Goal: Task Accomplishment & Management: Use online tool/utility

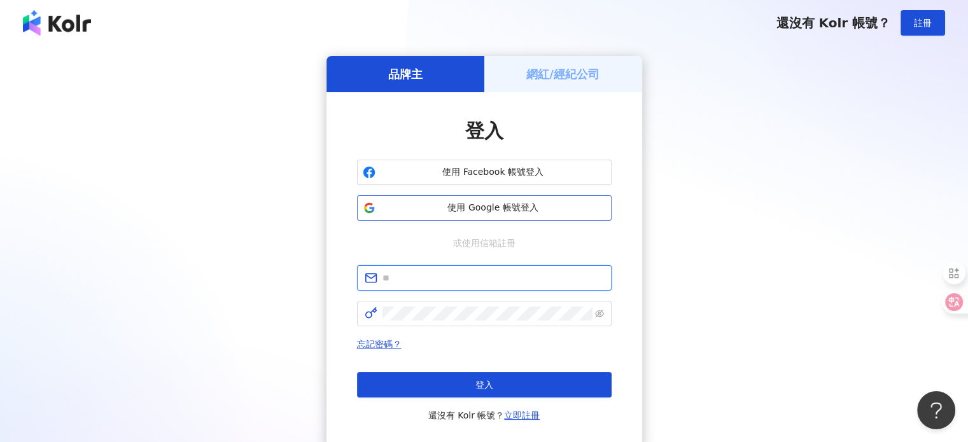
type input "**********"
click at [480, 203] on span "使用 Google 帳號登入" at bounding box center [493, 208] width 225 height 13
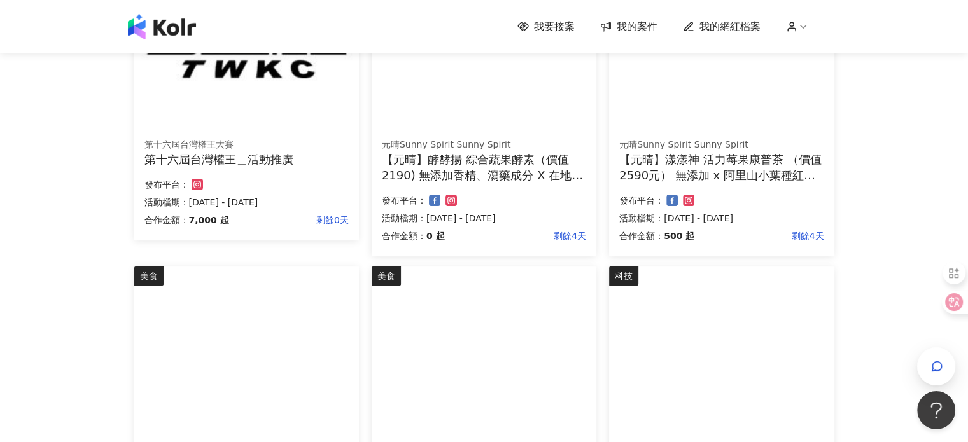
scroll to position [64, 0]
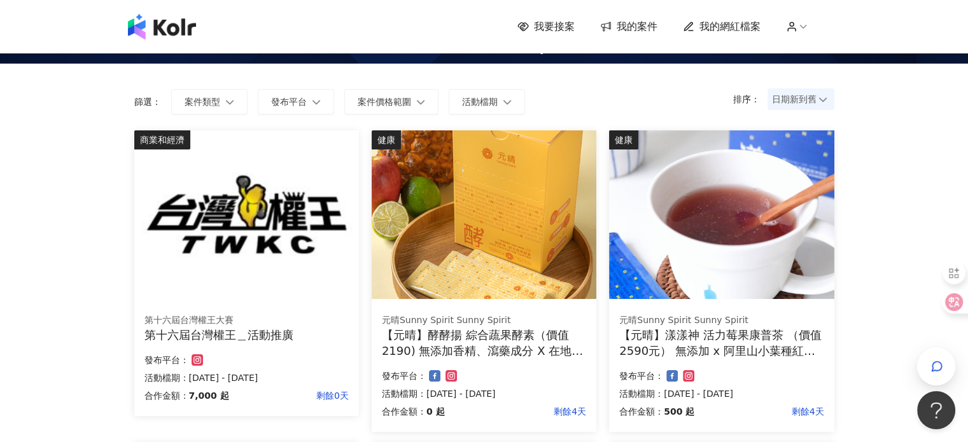
click at [612, 30] on icon at bounding box center [605, 26] width 13 height 12
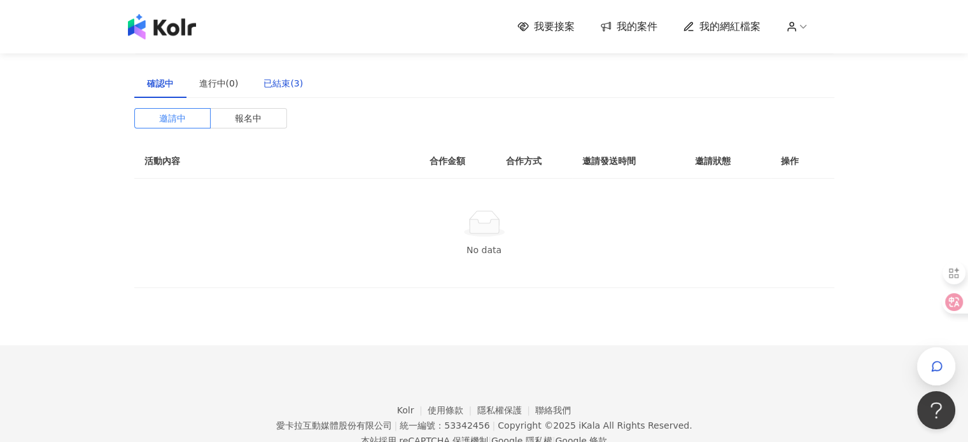
click at [285, 83] on div "已結束(3)" at bounding box center [282, 83] width 39 height 14
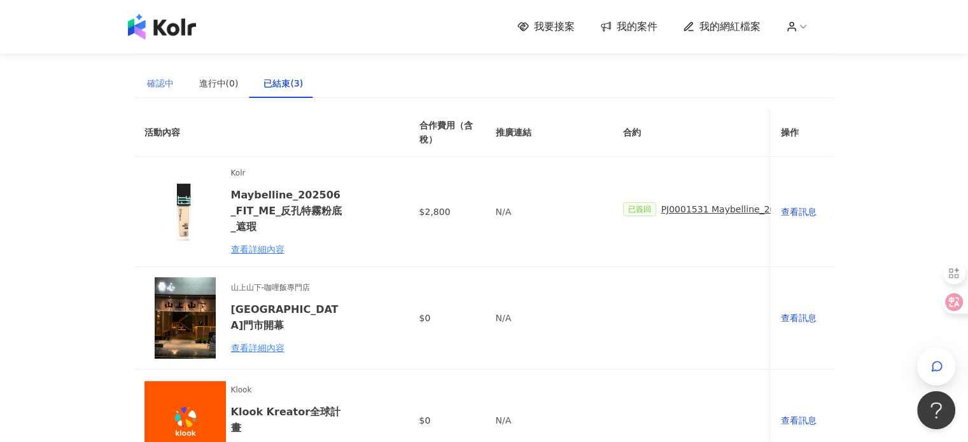
click at [145, 85] on div "確認中" at bounding box center [160, 83] width 52 height 29
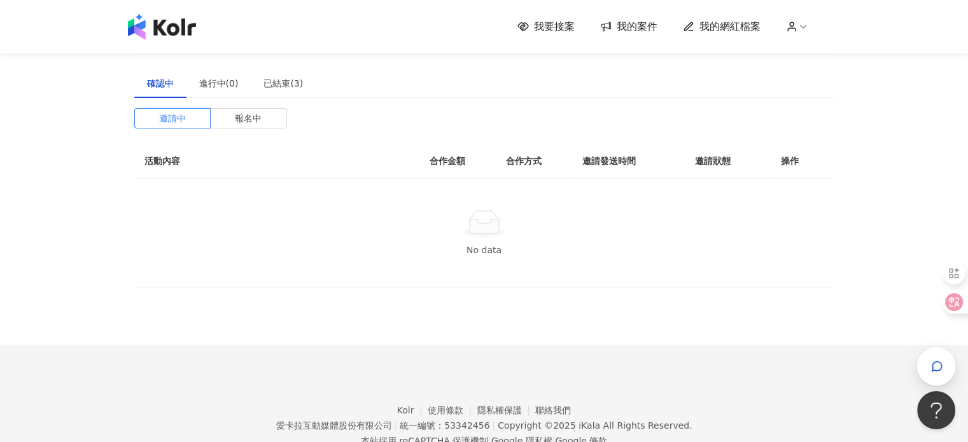
click at [556, 24] on span "我要接案" at bounding box center [554, 27] width 41 height 14
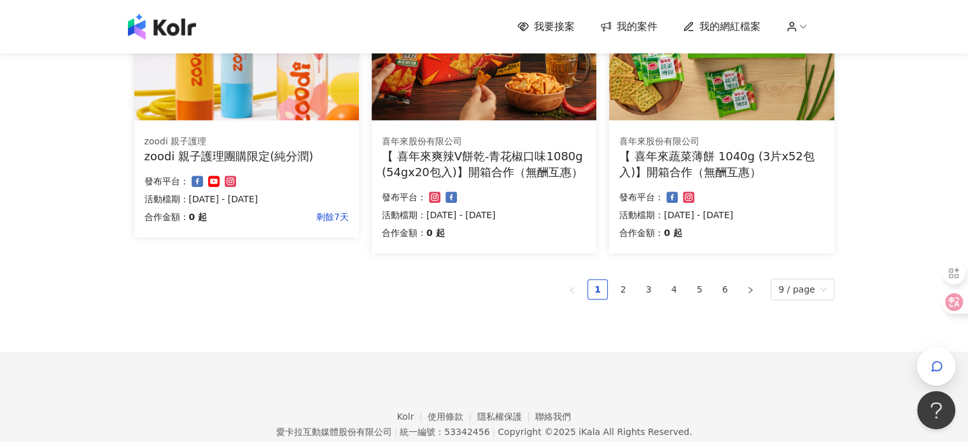
scroll to position [891, 0]
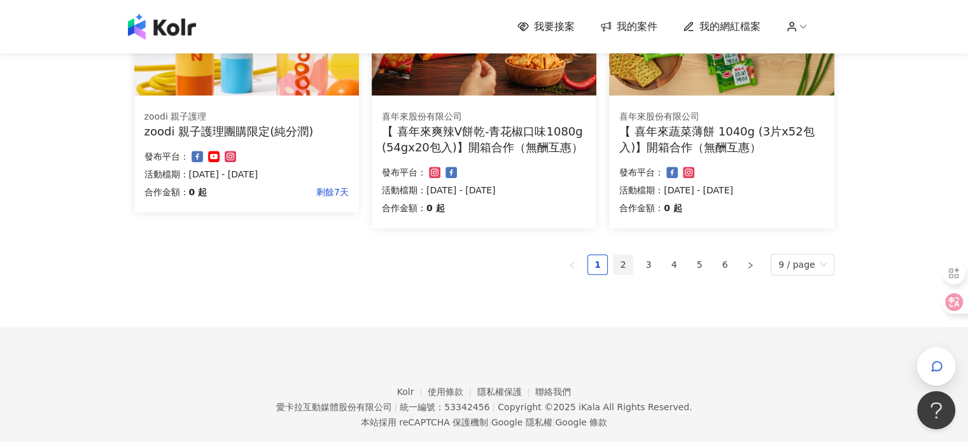
click at [630, 267] on link "2" at bounding box center [622, 264] width 19 height 19
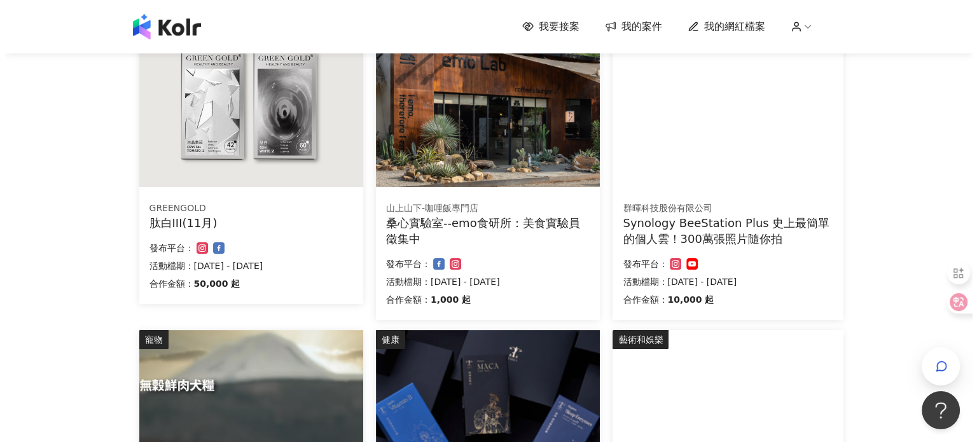
scroll to position [175, 0]
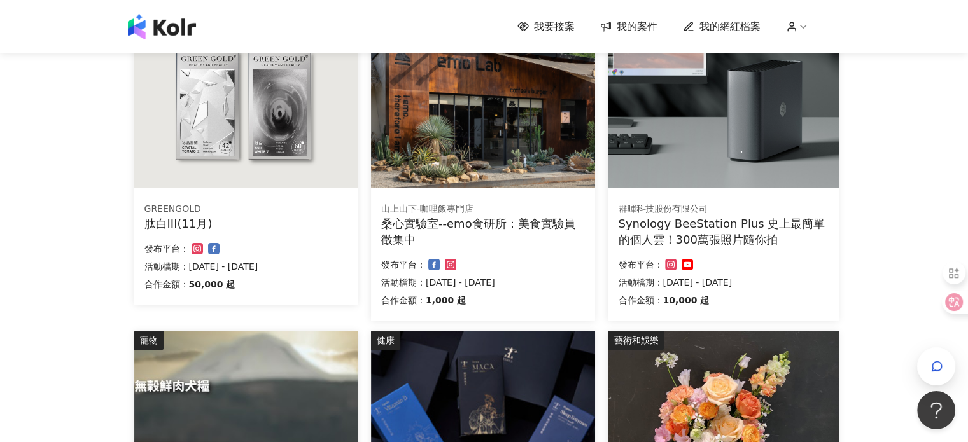
click at [535, 274] on div "合作金額： 1,000 起 發布平台： 活動檔期：[DATE] - [DATE]" at bounding box center [483, 283] width 204 height 53
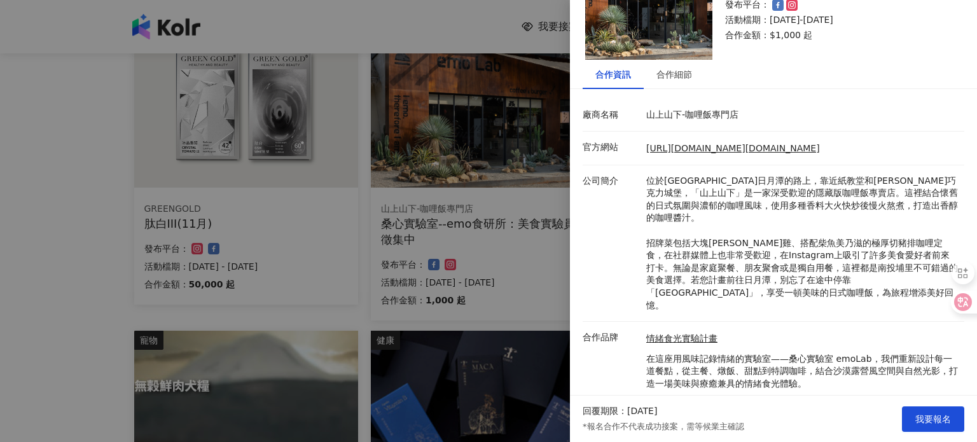
scroll to position [93, 0]
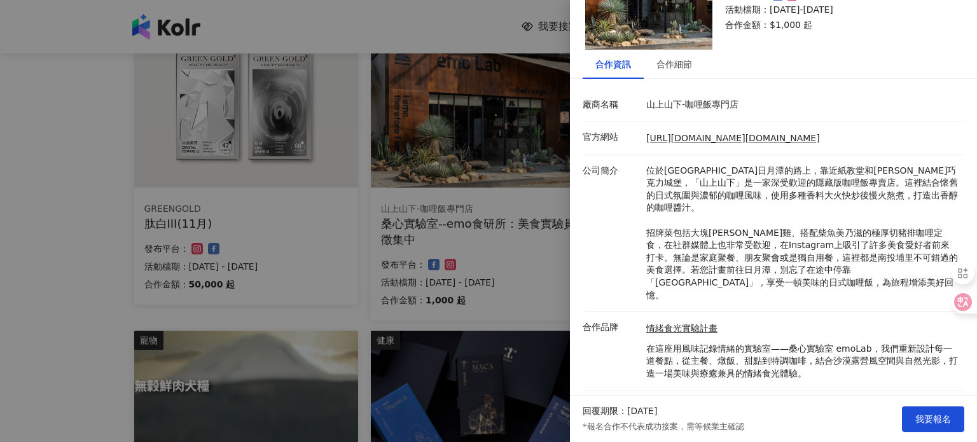
click at [580, 274] on div "公司簡介 位於[GEOGRAPHIC_DATA]日月潭的路上，靠近紙教堂和[PERSON_NAME]巧克力城堡，「山上山下」是一家深受歡迎的隱藏版咖哩飯專賣店…" at bounding box center [771, 233] width 382 height 137
click at [451, 199] on div at bounding box center [488, 221] width 977 height 442
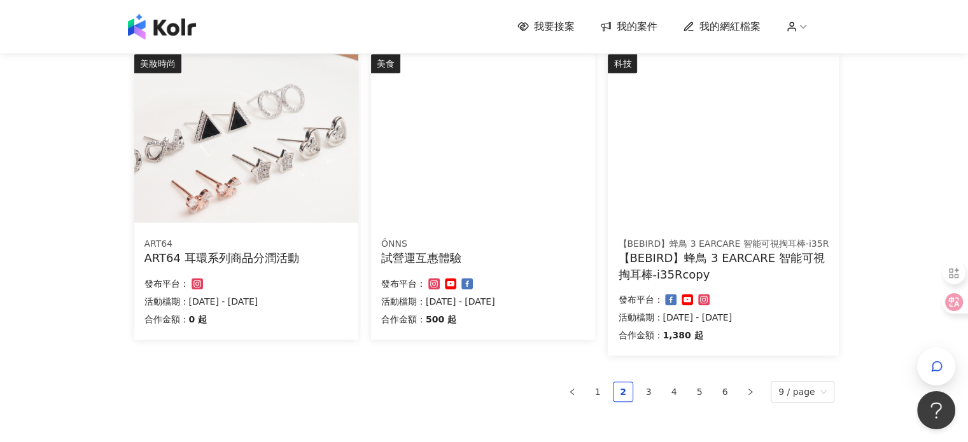
scroll to position [901, 0]
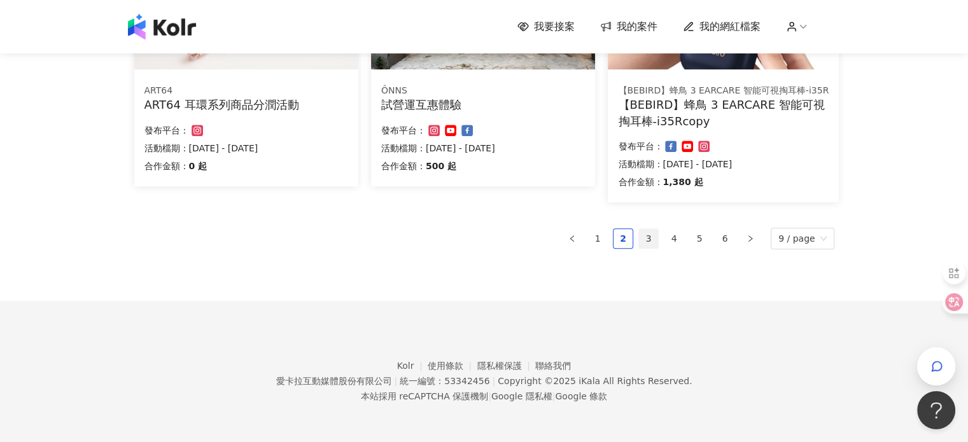
click at [652, 239] on link "3" at bounding box center [648, 238] width 19 height 19
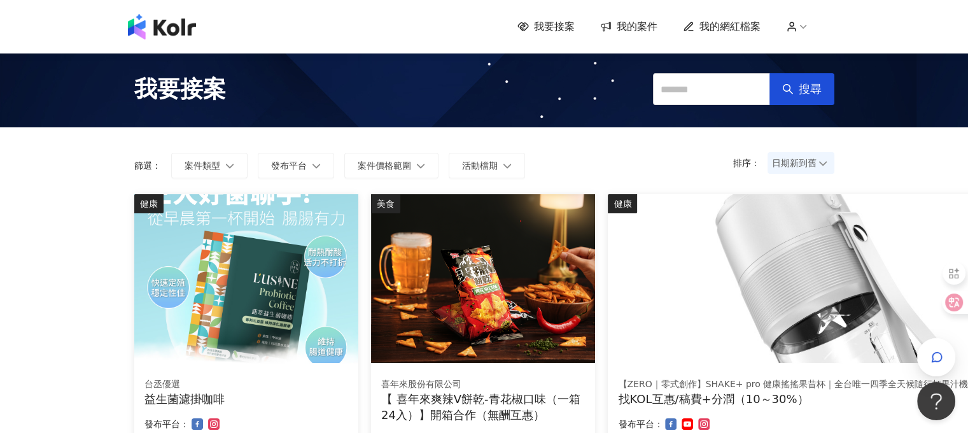
scroll to position [191, 0]
